Goal: Check status: Check status

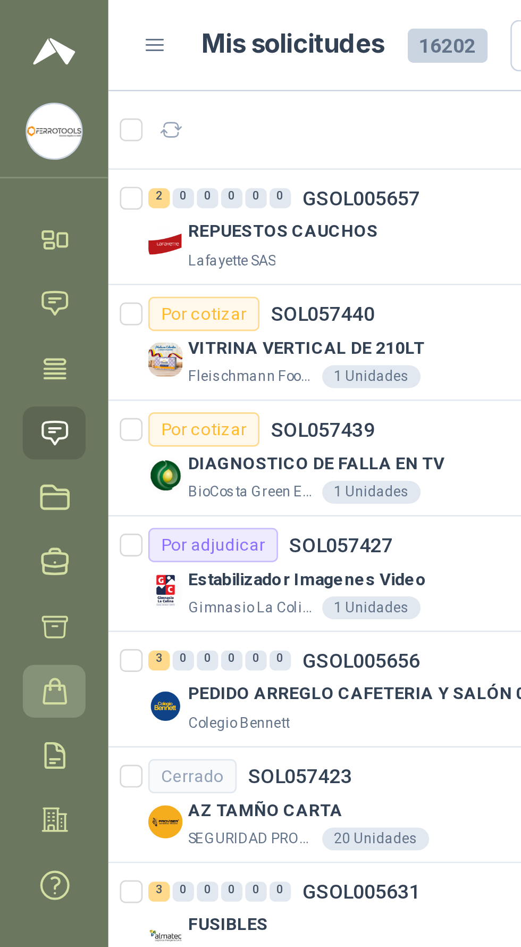
click at [15, 258] on icon at bounding box center [20, 257] width 11 height 11
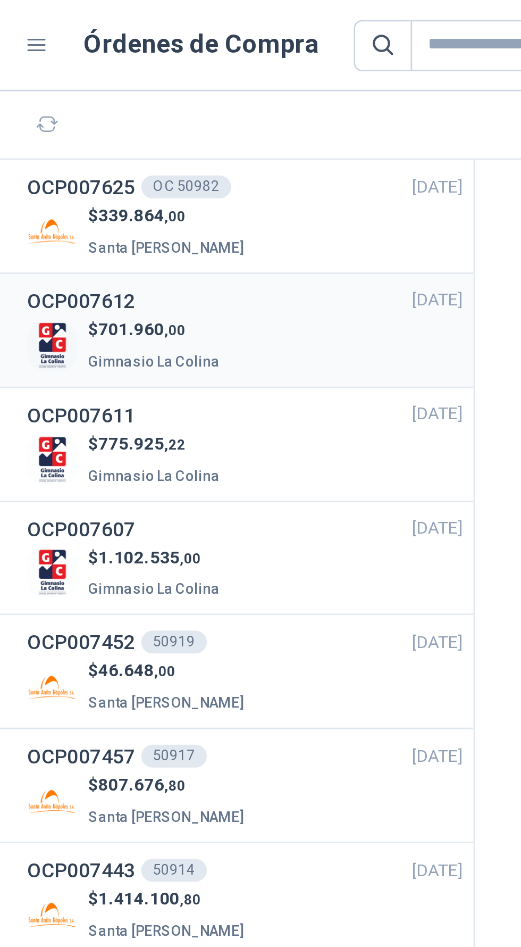
click at [155, 131] on div "$ 701.960 ,00 Gimnasio La Colina" at bounding box center [135, 129] width 162 height 22
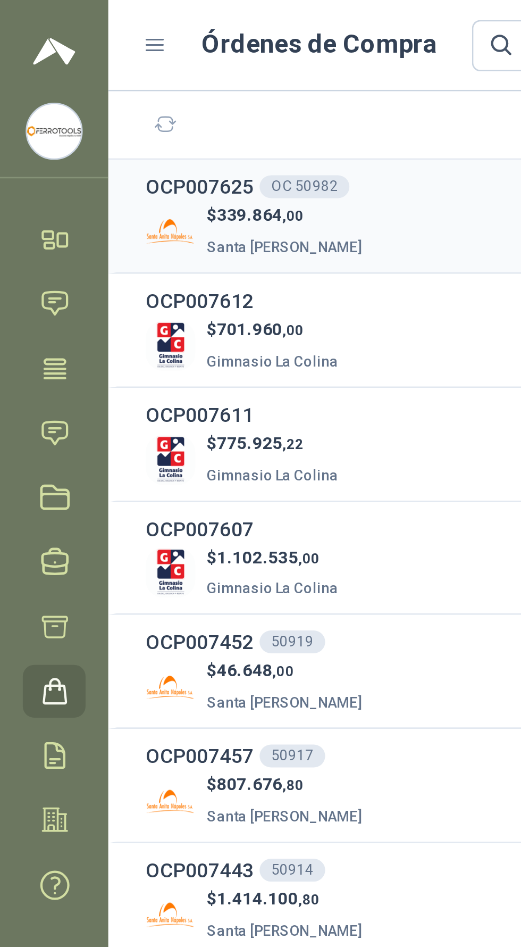
click at [147, 88] on div "$ 339.864 ,00 [GEOGRAPHIC_DATA][PERSON_NAME]" at bounding box center [135, 87] width 162 height 22
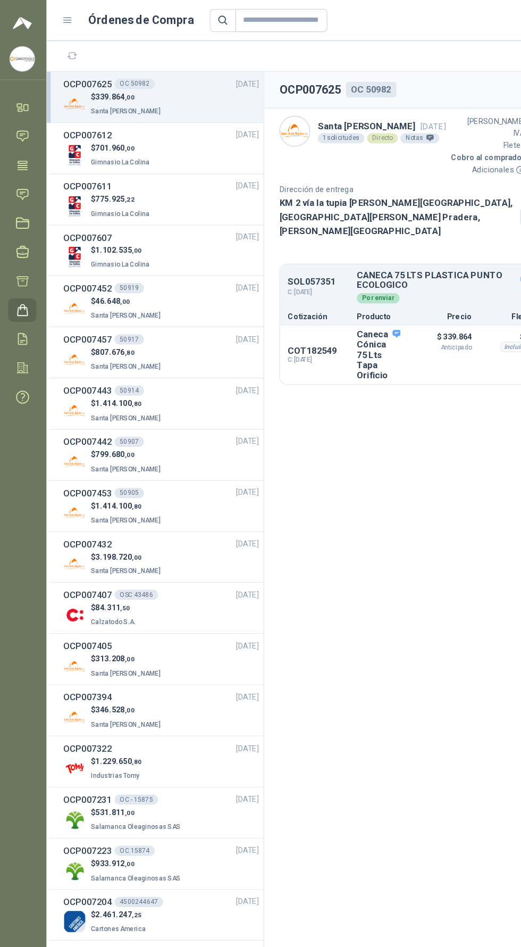
click at [371, 480] on section "OCP007625 OC 50982 Descargar PDF Santa Anita Napoles 25 sept, 2025 1 solicitude…" at bounding box center [371, 503] width 300 height 887
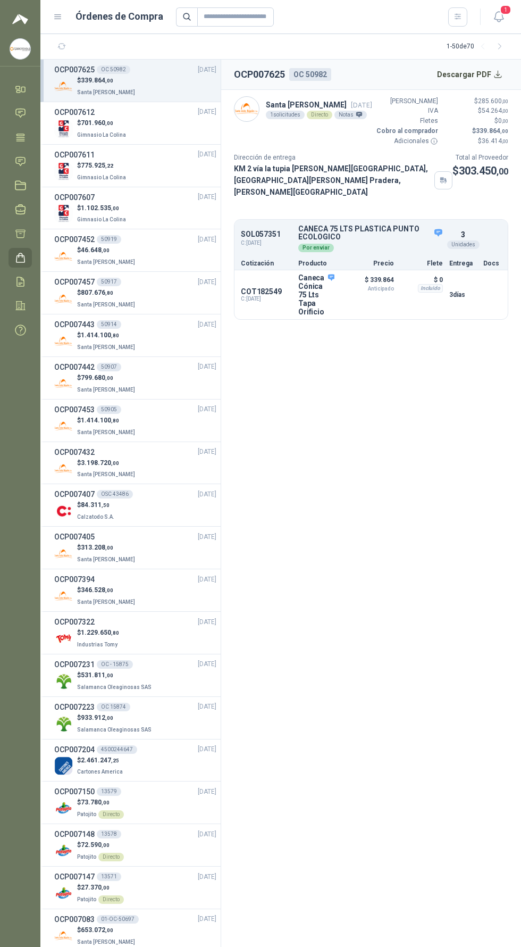
scroll to position [1, 0]
click at [496, 12] on icon "button" at bounding box center [498, 17] width 9 height 10
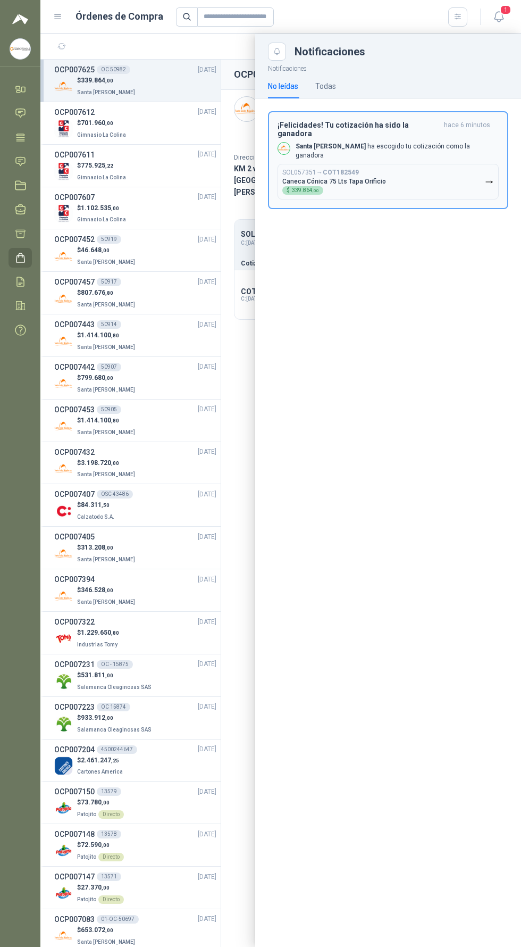
click at [445, 164] on button "SOL057351 → COT182549 Caneca Cónica 75 Lts Tapa Orificio $ 339.864 ,00" at bounding box center [388, 182] width 221 height 36
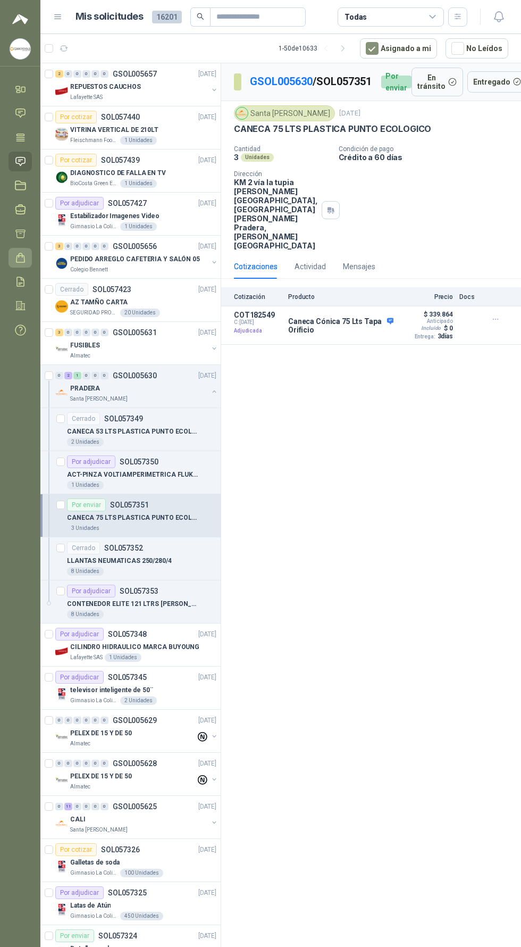
click at [15, 255] on icon at bounding box center [20, 257] width 11 height 11
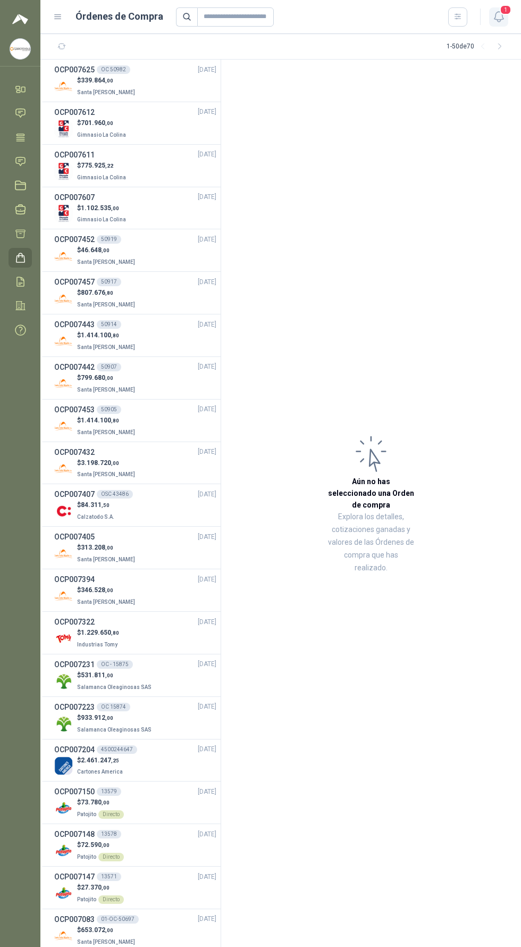
click at [505, 11] on span "1" at bounding box center [506, 10] width 12 height 10
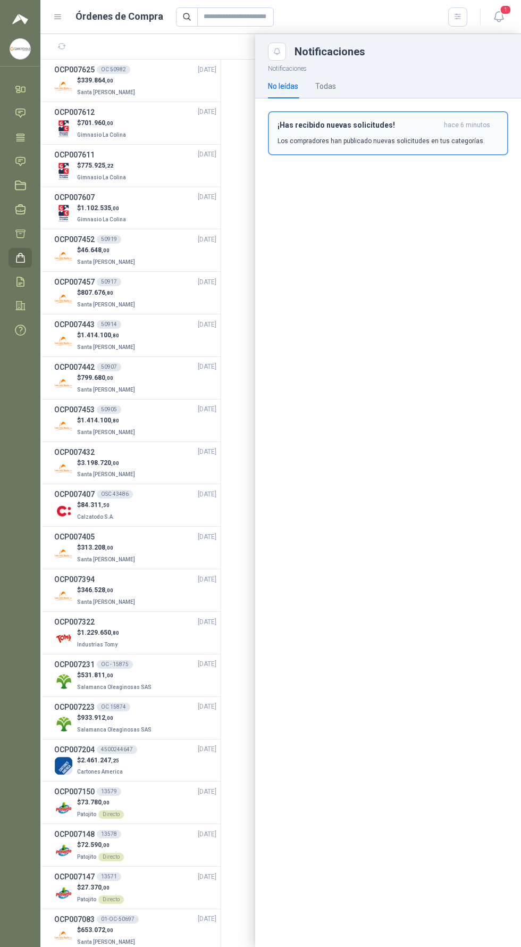
click at [434, 133] on div "¡Has recibido nuevas solicitudes! hace 6 minutos Los compradores han publicado …" at bounding box center [388, 133] width 221 height 25
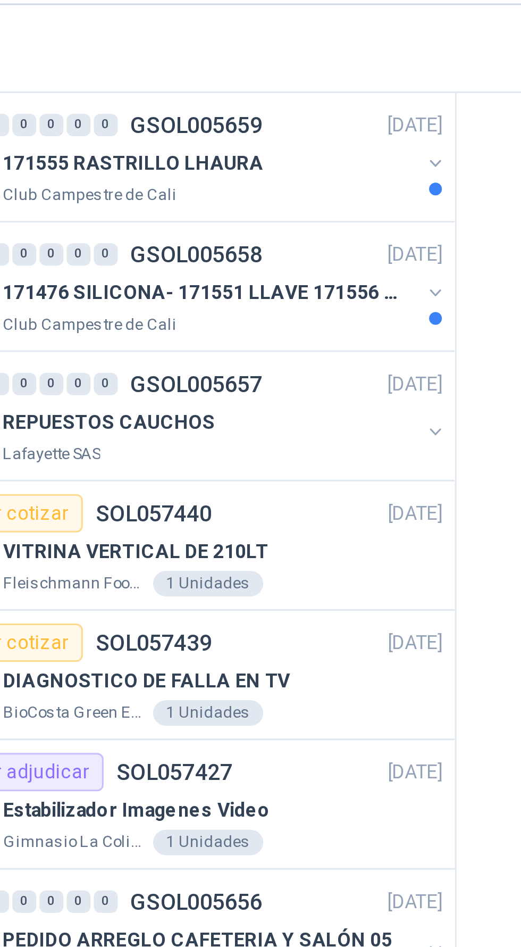
scroll to position [2, 0]
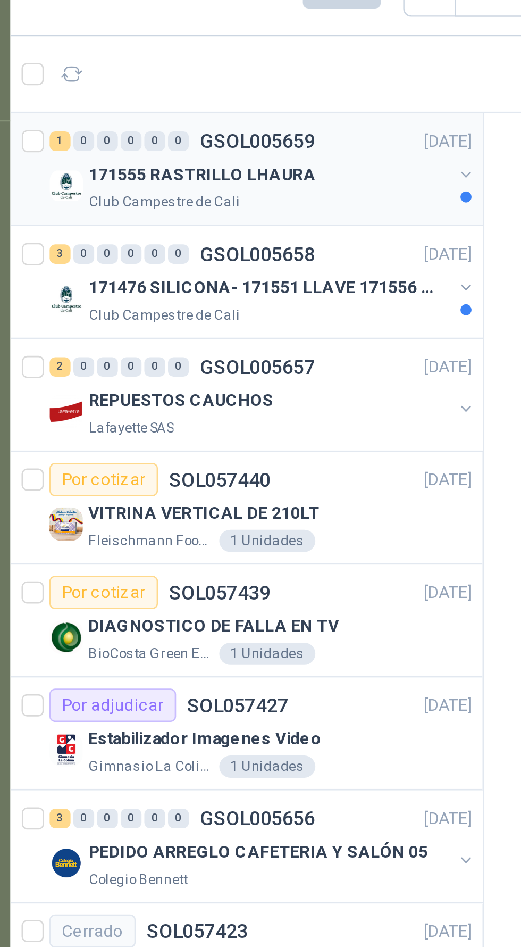
click at [177, 85] on div "171555 RASTRILLO LHAURA" at bounding box center [139, 86] width 138 height 13
